Goal: Task Accomplishment & Management: Manage account settings

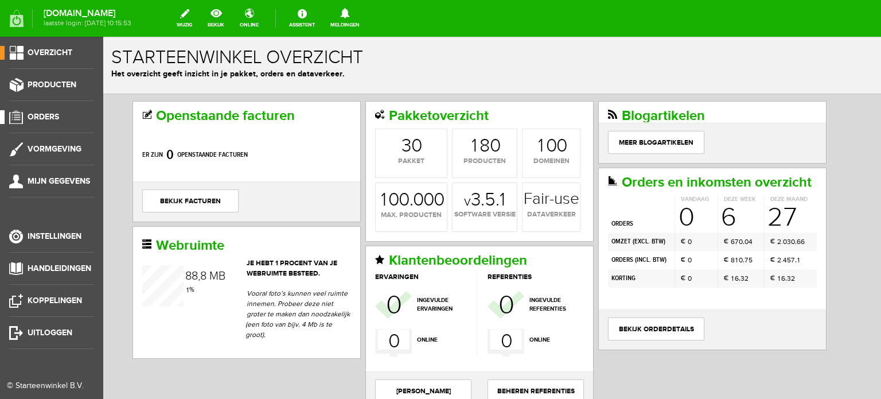
click at [50, 116] on span "Orders" at bounding box center [44, 117] width 32 height 10
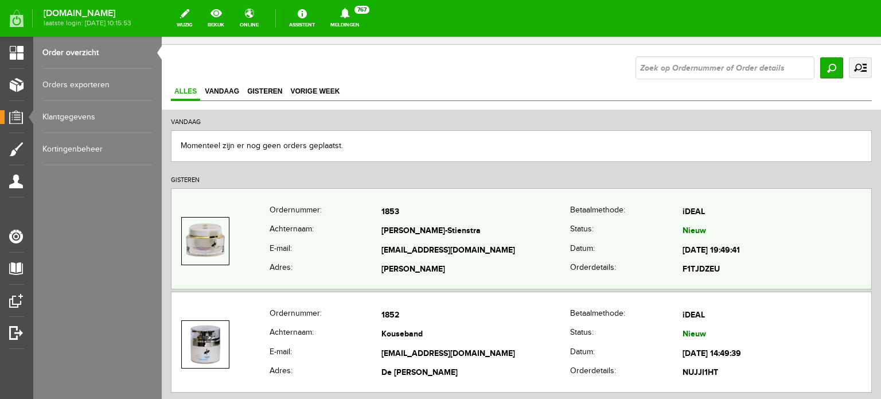
scroll to position [115, 0]
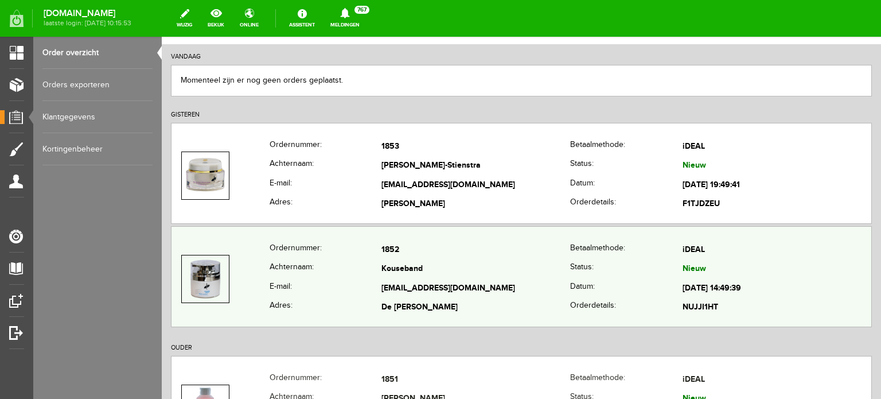
click at [419, 279] on td "[EMAIL_ADDRESS][DOMAIN_NAME]" at bounding box center [476, 289] width 189 height 20
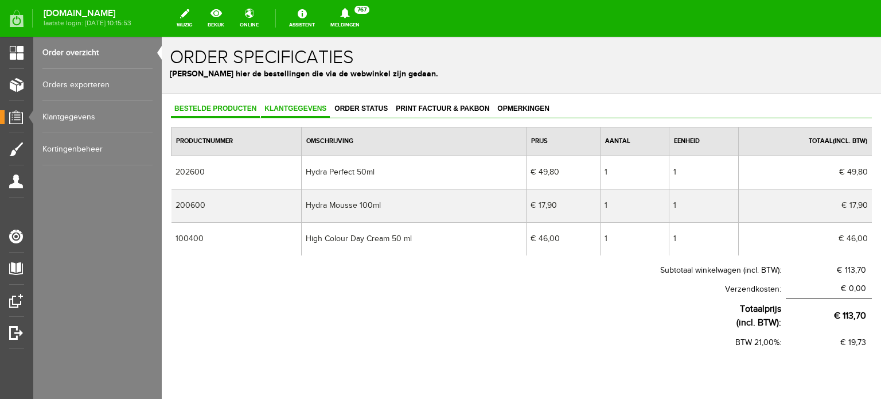
click at [292, 106] on span "Klantgegevens" at bounding box center [295, 108] width 69 height 8
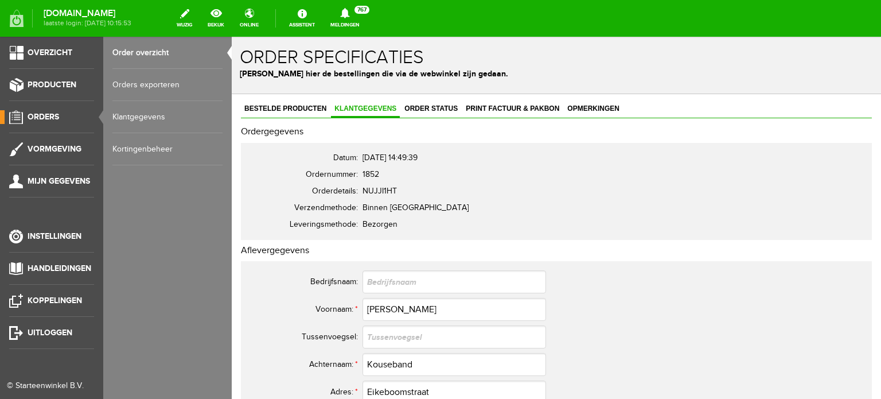
click at [49, 114] on span "Orders" at bounding box center [44, 117] width 32 height 10
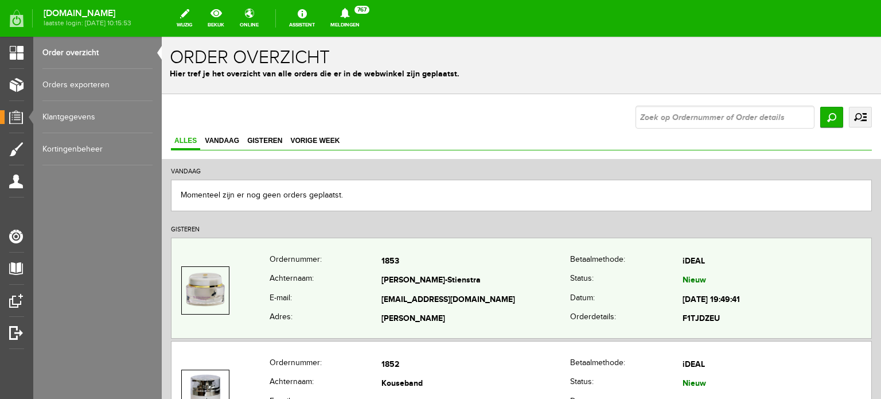
click at [401, 277] on td "[PERSON_NAME]-Stienstra" at bounding box center [476, 281] width 189 height 20
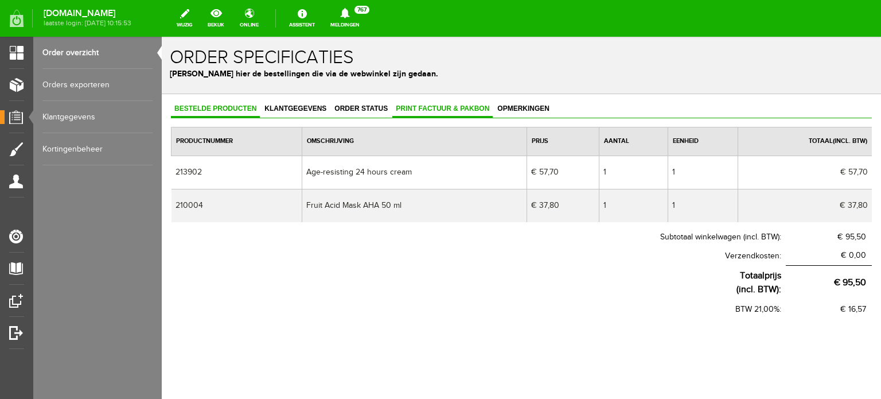
click at [431, 103] on link "Print factuur & pakbon" at bounding box center [443, 109] width 100 height 17
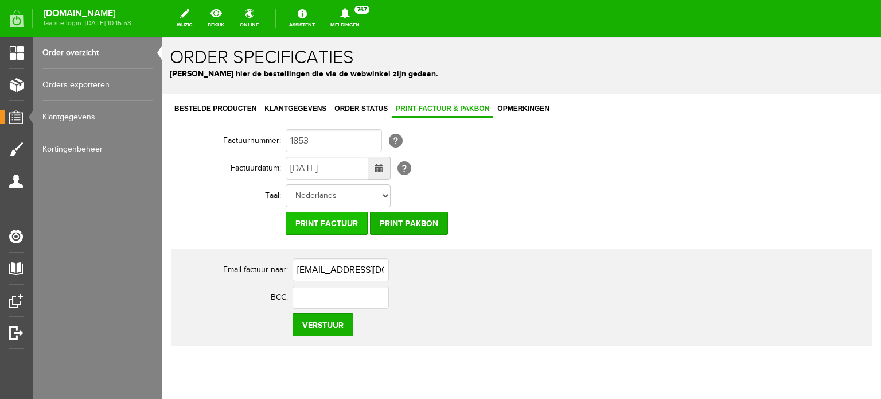
click at [335, 221] on input "Print factuur" at bounding box center [327, 223] width 82 height 23
click at [281, 105] on span "Klantgegevens" at bounding box center [295, 108] width 69 height 8
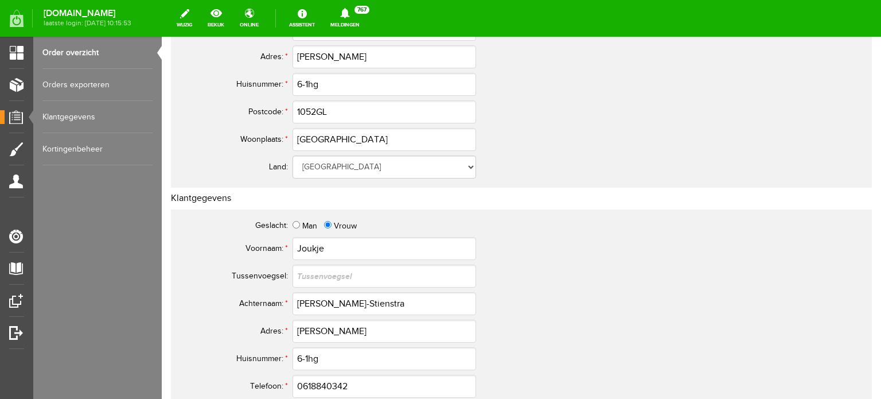
scroll to position [230, 0]
